Goal: Task Accomplishment & Management: Manage account settings

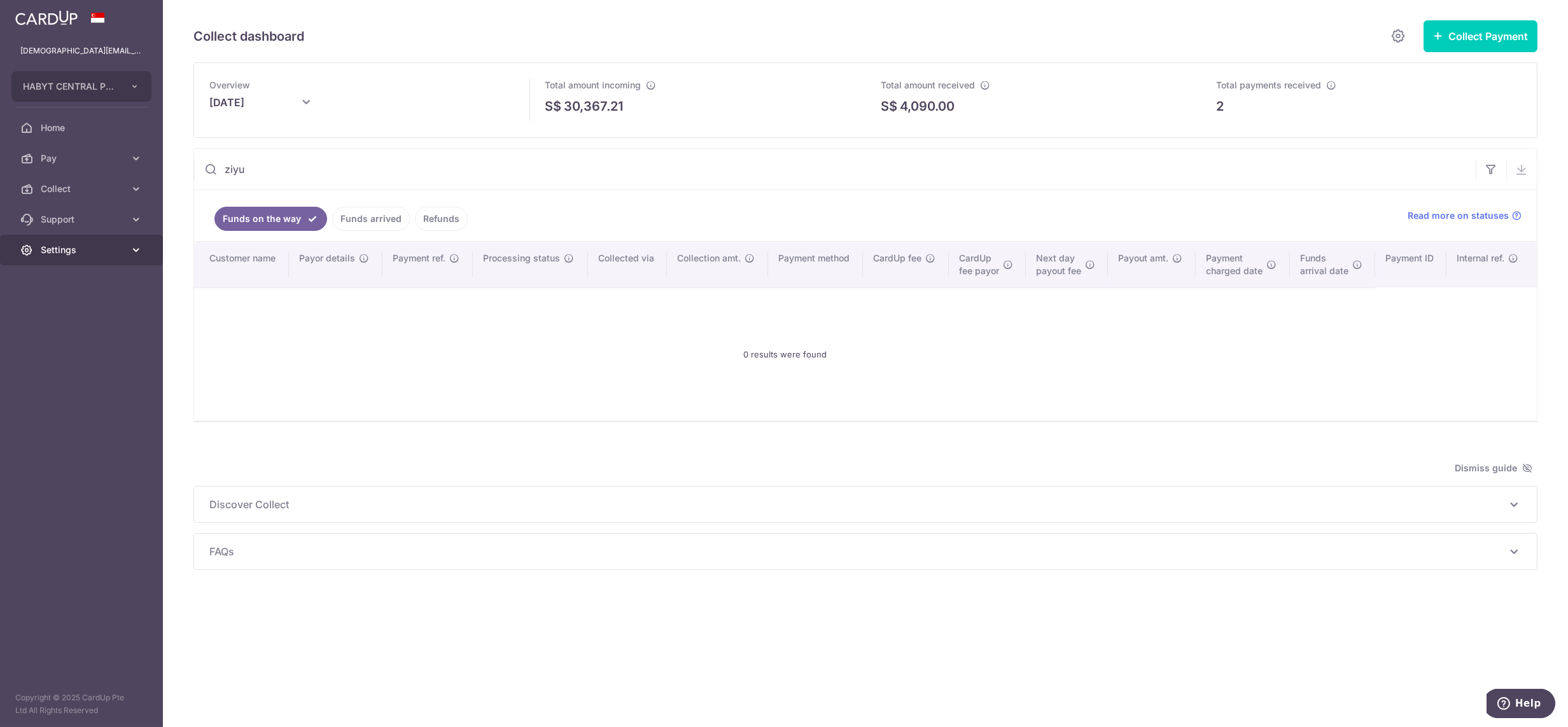
click at [93, 258] on link "Settings" at bounding box center [81, 250] width 163 height 31
click at [81, 310] on span "Logout" at bounding box center [82, 311] width 84 height 13
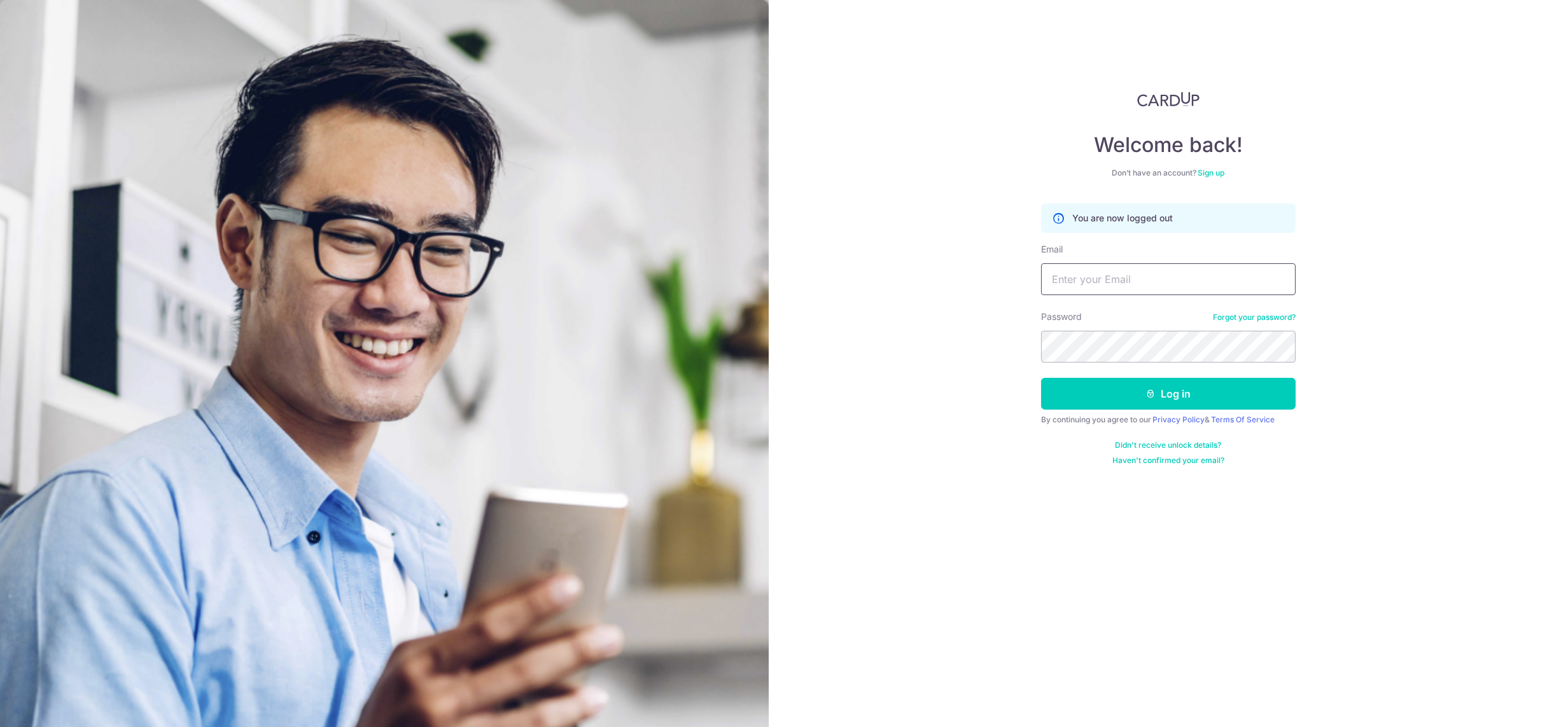
drag, startPoint x: 1124, startPoint y: 267, endPoint x: 1127, endPoint y: 281, distance: 14.3
click at [1124, 266] on input "Email" at bounding box center [1168, 279] width 254 height 32
type input "lady.larbarda+hk@habyt.com"
click at [1041, 378] on button "Log in" at bounding box center [1168, 393] width 254 height 32
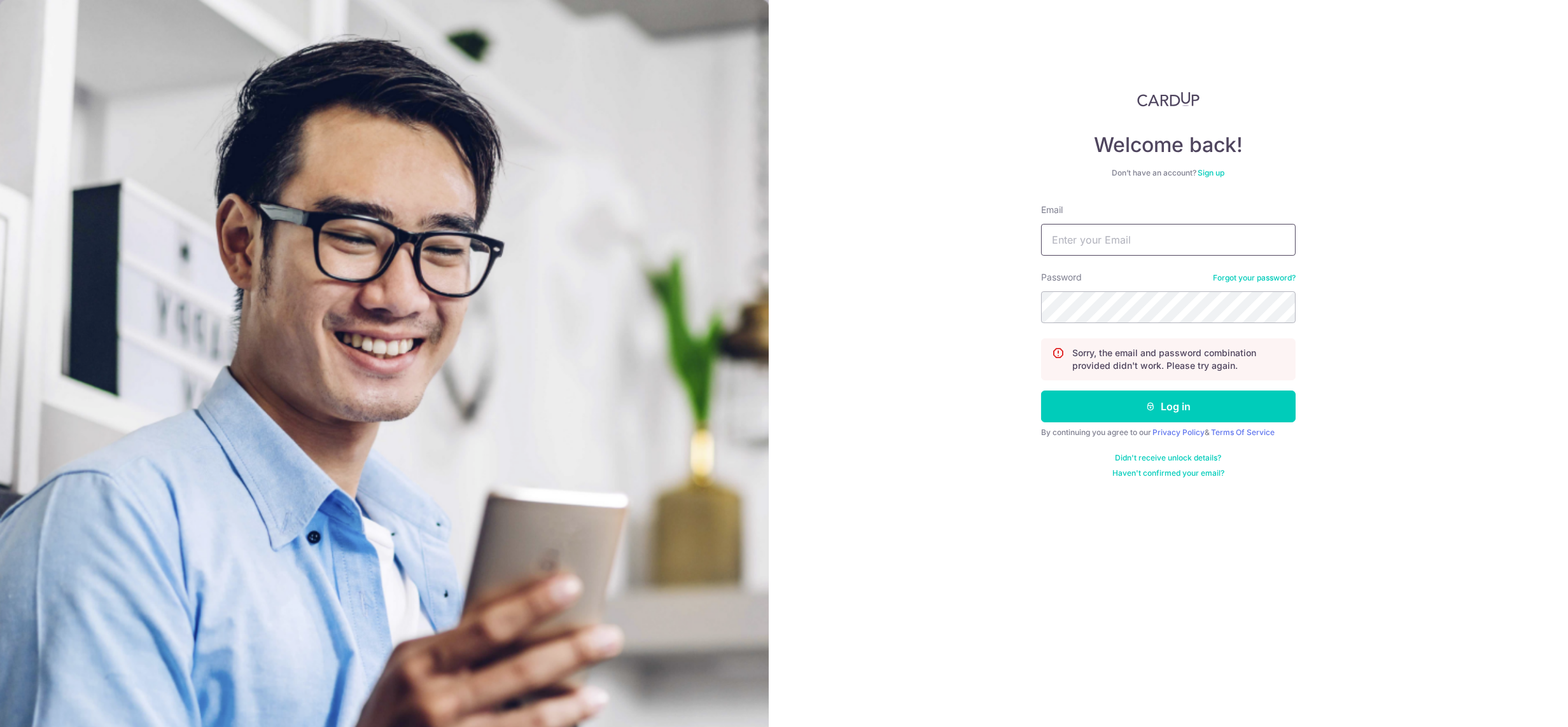
click at [1113, 250] on input "Email" at bounding box center [1168, 240] width 254 height 32
